Goal: Find specific page/section: Find specific page/section

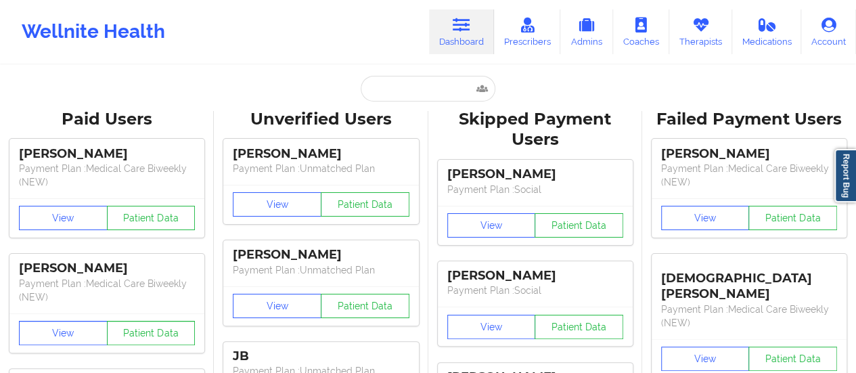
type input "[EMAIL_ADDRESS][DOMAIN_NAME]"
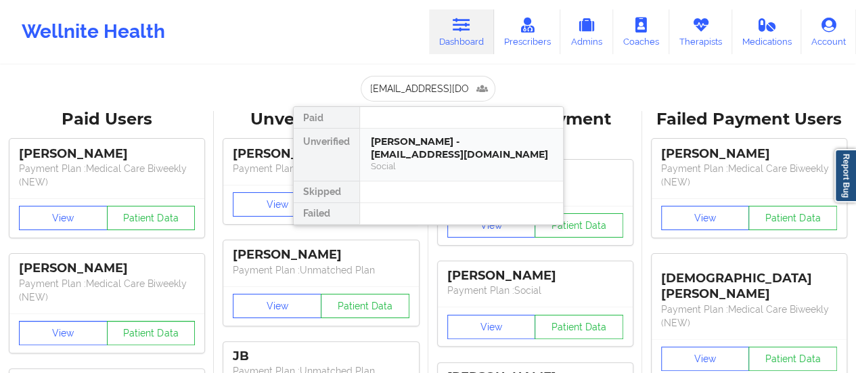
click at [416, 141] on div "[PERSON_NAME] - [EMAIL_ADDRESS][DOMAIN_NAME]" at bounding box center [461, 147] width 181 height 25
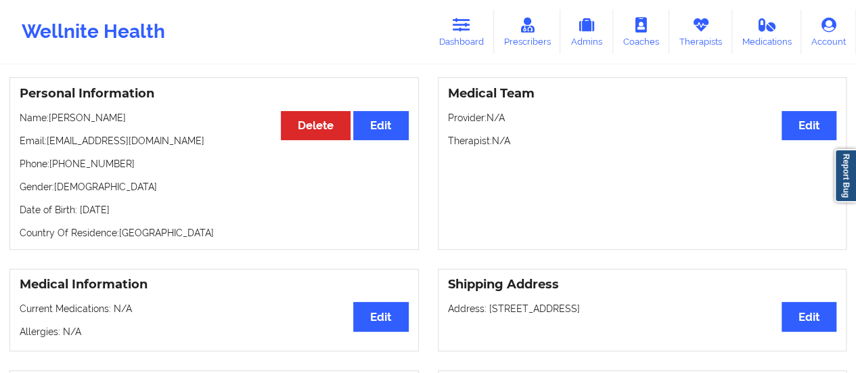
scroll to position [0, 0]
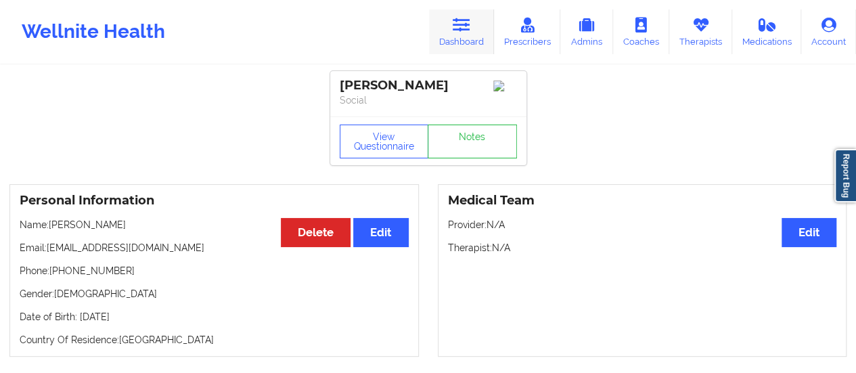
click at [472, 38] on link "Dashboard" at bounding box center [461, 31] width 65 height 45
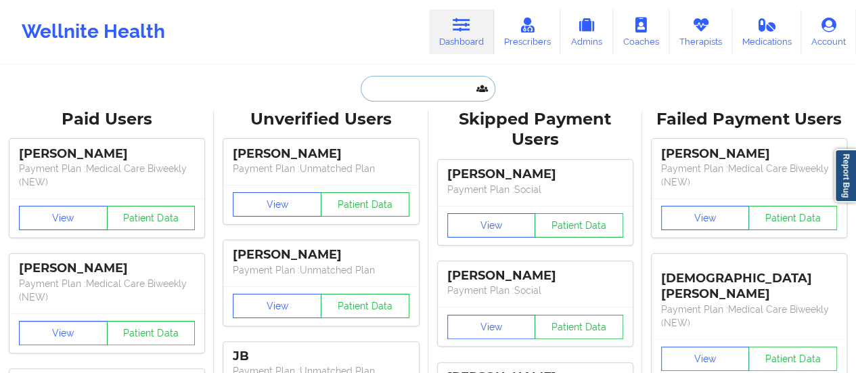
click at [428, 83] on input "text" at bounding box center [428, 89] width 134 height 26
paste input "[EMAIL_ADDRESS][DOMAIN_NAME]"
type input "[EMAIL_ADDRESS][DOMAIN_NAME]"
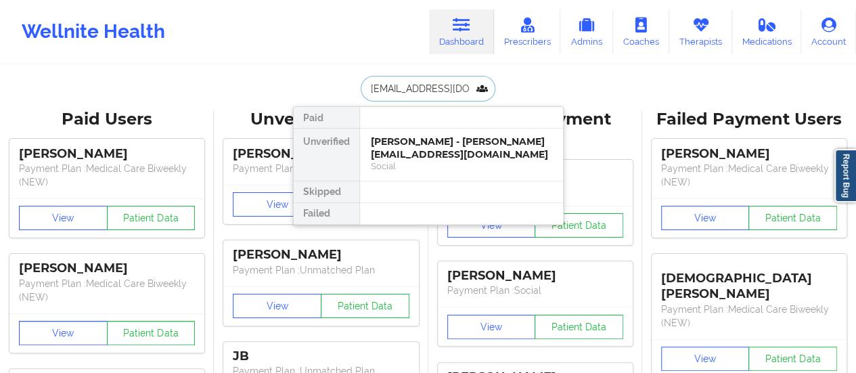
click at [428, 148] on div "[PERSON_NAME] - [PERSON_NAME][EMAIL_ADDRESS][DOMAIN_NAME]" at bounding box center [461, 147] width 181 height 25
